Goal: Task Accomplishment & Management: Manage account settings

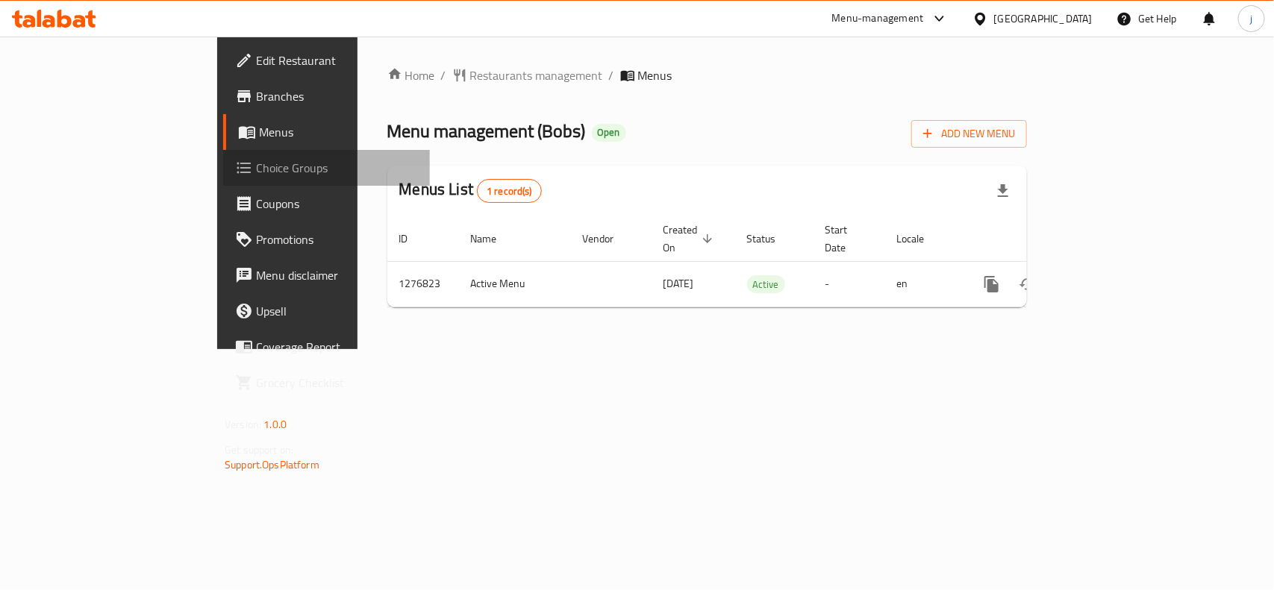
click at [256, 163] on span "Choice Groups" at bounding box center [337, 168] width 162 height 18
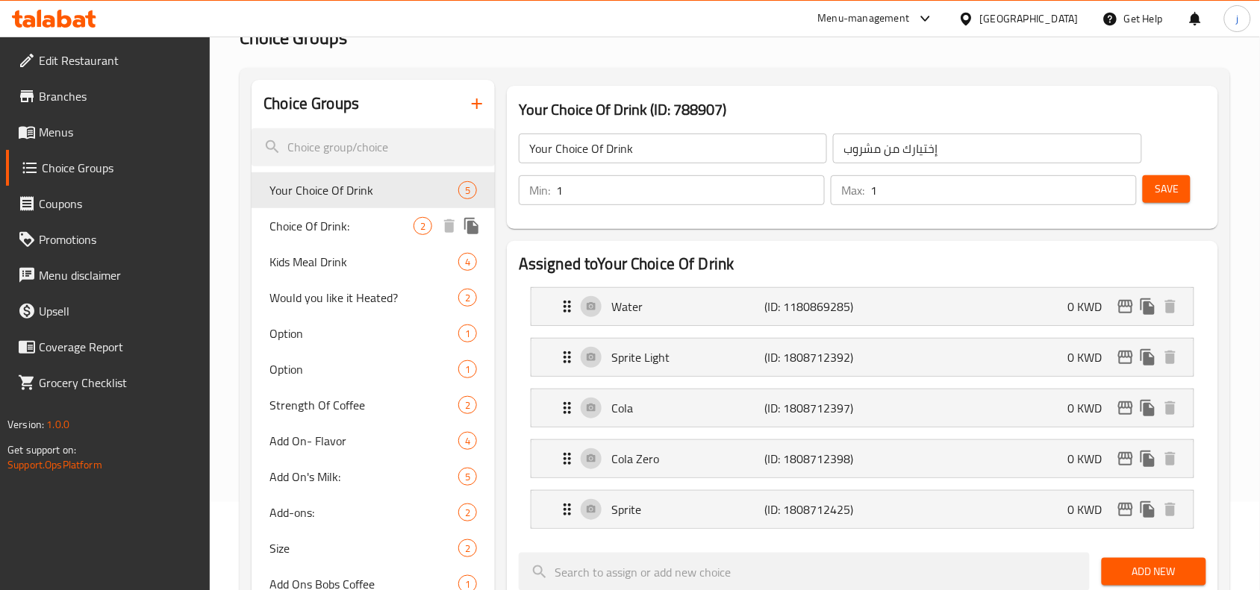
scroll to position [124, 0]
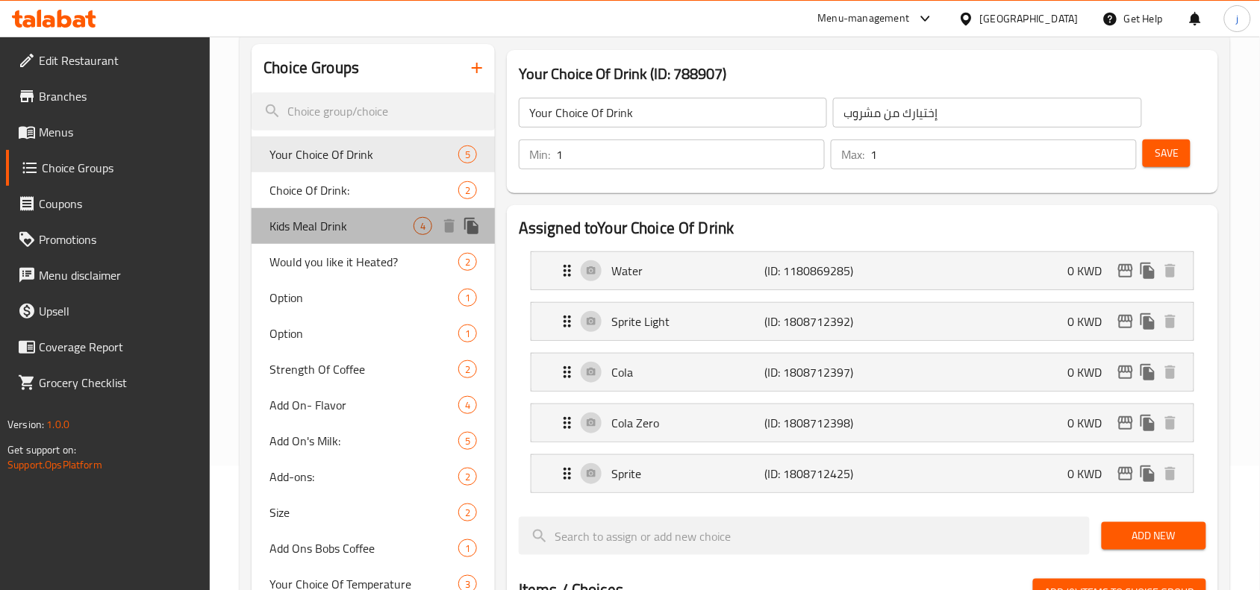
click at [338, 237] on div "Kids Meal Drink 4" at bounding box center [373, 226] width 243 height 36
type input "Kids Meal Drink"
type input "مشروبات وجبات أطفال"
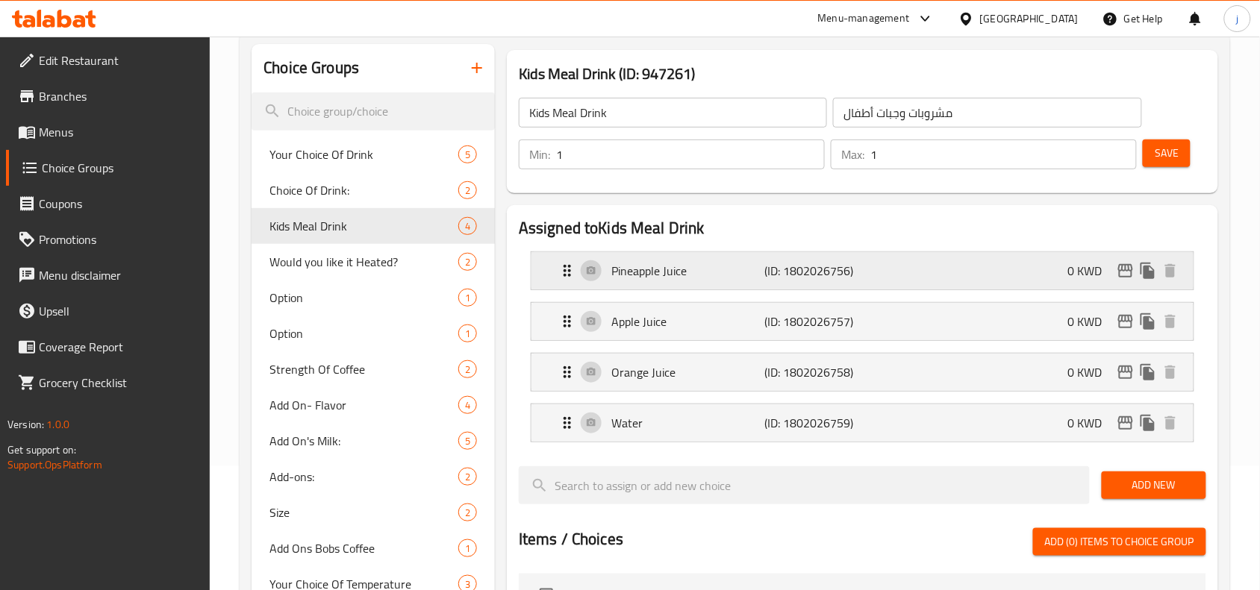
click at [646, 267] on p "Pineapple Juice" at bounding box center [687, 271] width 153 height 18
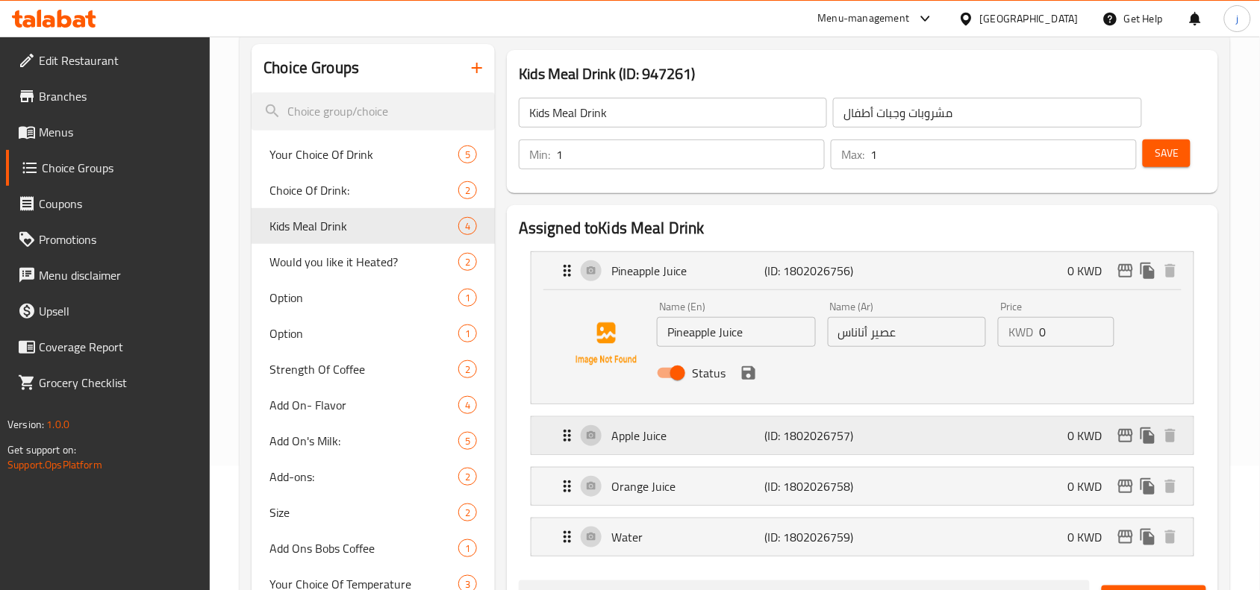
click at [647, 440] on p "Apple Juice" at bounding box center [687, 436] width 153 height 18
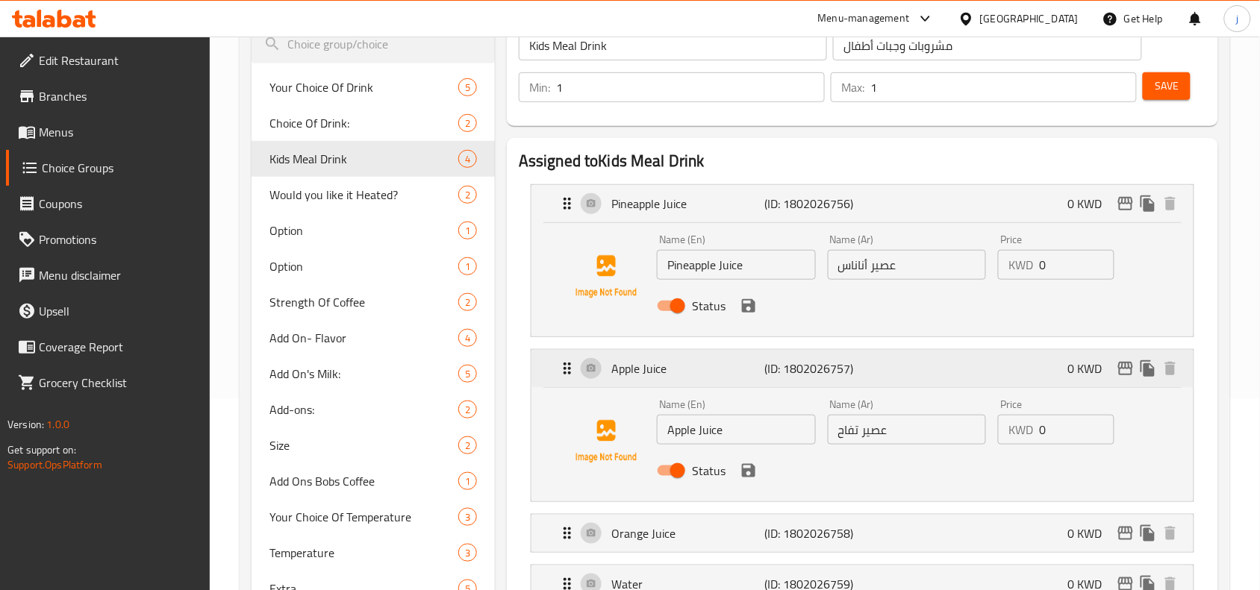
scroll to position [249, 0]
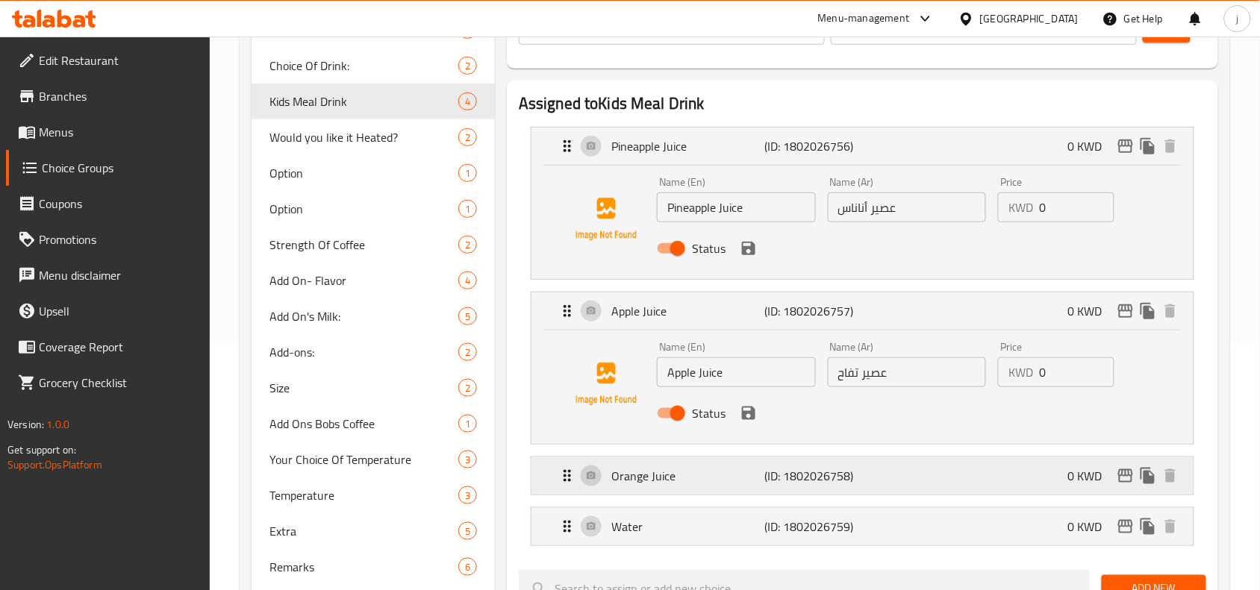
click at [694, 478] on p "Orange Juice" at bounding box center [687, 476] width 153 height 18
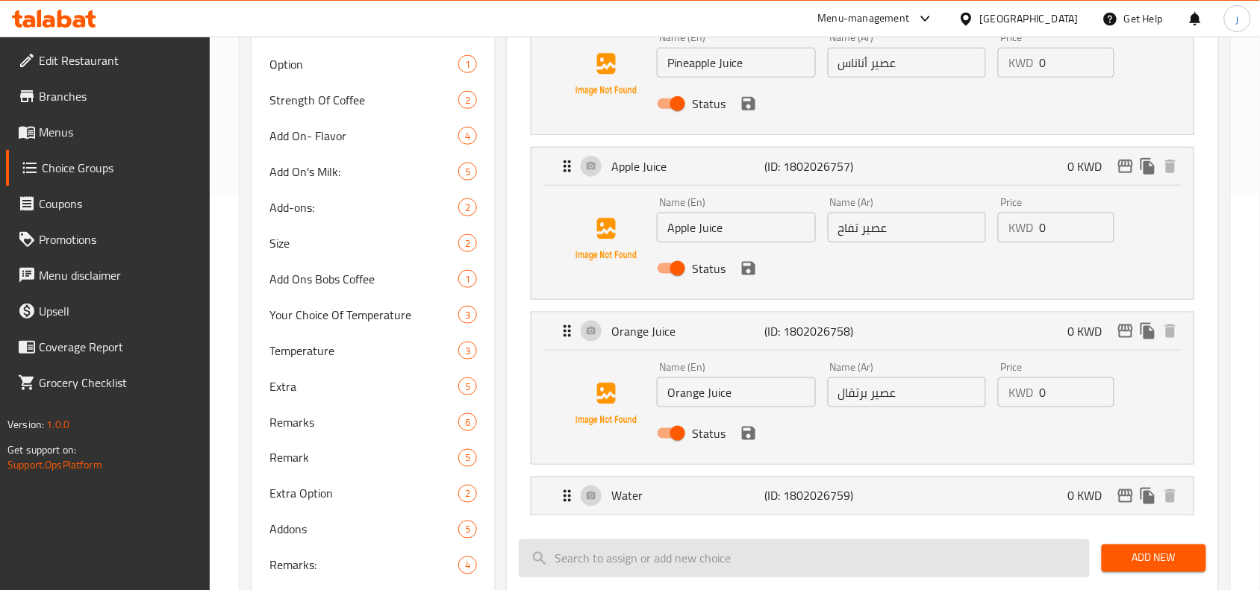
scroll to position [497, 0]
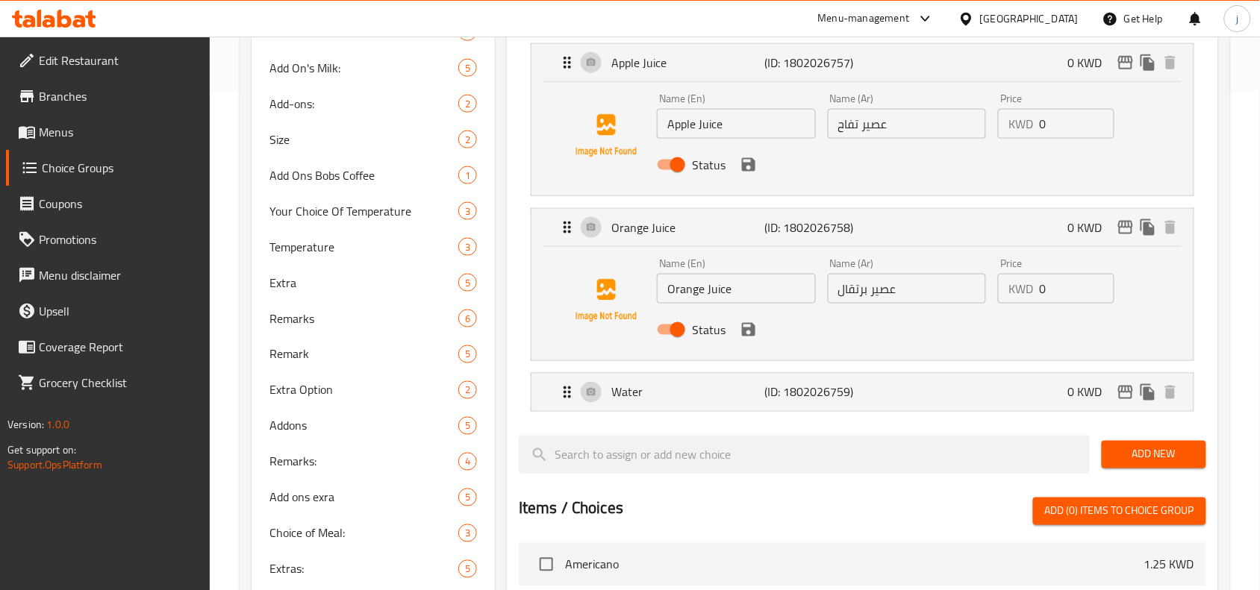
click at [683, 416] on li "Water (ID: 1802026759) 0 KWD Name (En) Water Name (En) Name (Ar) مياه Name (Ar)…" at bounding box center [862, 392] width 687 height 51
click at [657, 386] on p "Water" at bounding box center [687, 393] width 153 height 18
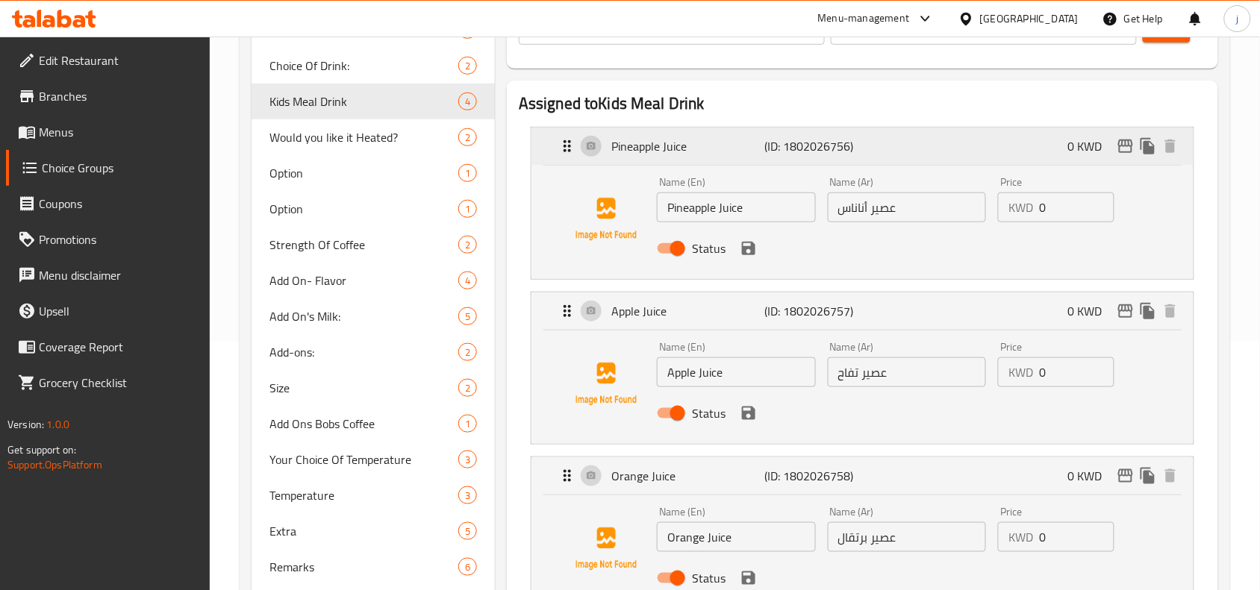
scroll to position [0, 0]
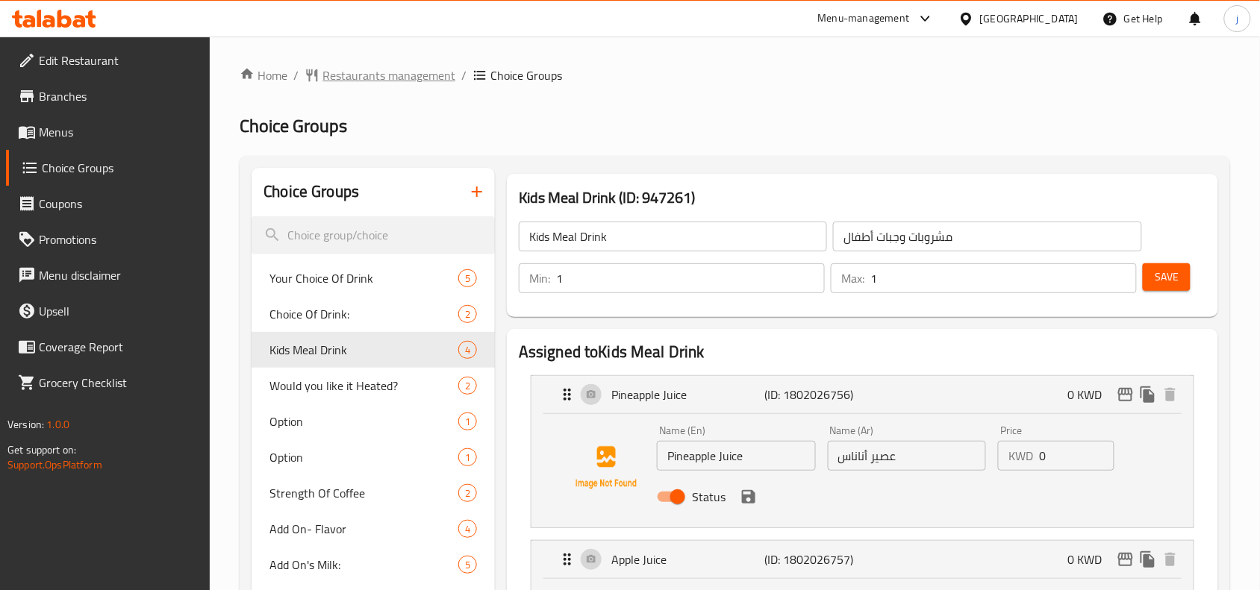
click at [356, 71] on span "Restaurants management" at bounding box center [388, 75] width 133 height 18
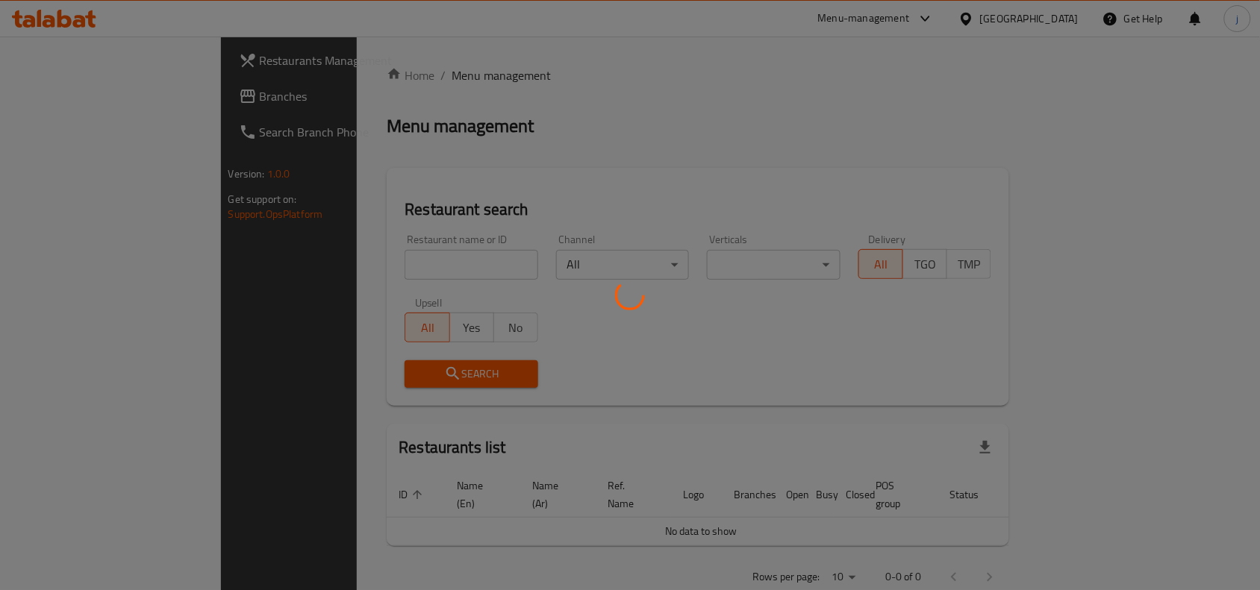
click at [543, 206] on div at bounding box center [630, 295] width 1260 height 590
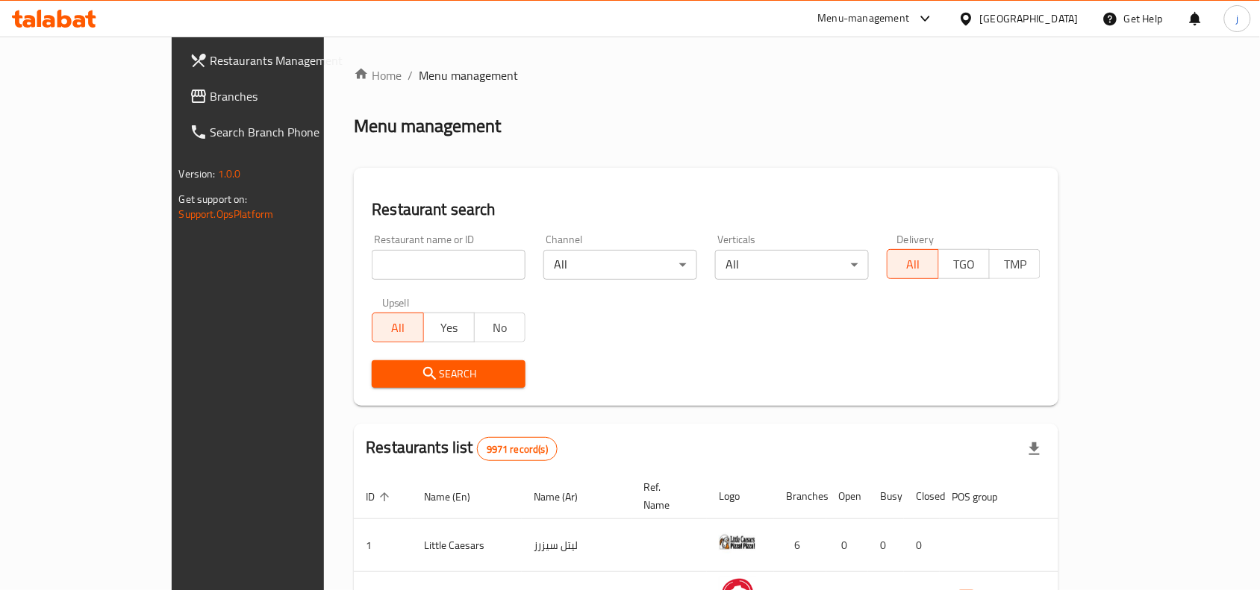
click at [172, 355] on div "Restaurants Management Branches Search Branch Phone Version: 1.0.0 Get support …" at bounding box center [277, 332] width 211 height 590
click at [896, 69] on ol "Home / Menu management" at bounding box center [706, 75] width 705 height 18
click at [867, 103] on div "Home / Menu management Menu management Restaurant search Restaurant name or ID …" at bounding box center [706, 522] width 705 height 913
click at [732, 149] on div "Home / Menu management Menu management Restaurant search Restaurant name or ID …" at bounding box center [706, 522] width 705 height 913
click at [211, 99] on span "Branches" at bounding box center [291, 96] width 160 height 18
